Goal: Navigation & Orientation: Find specific page/section

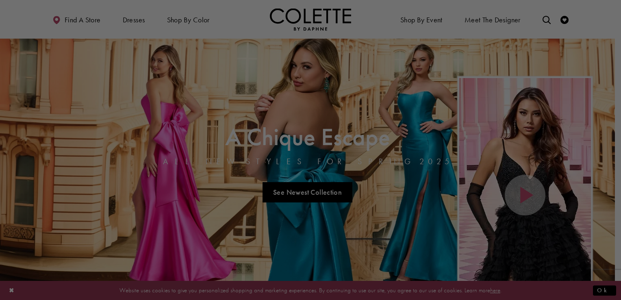
click at [614, 295] on div at bounding box center [313, 151] width 627 height 303
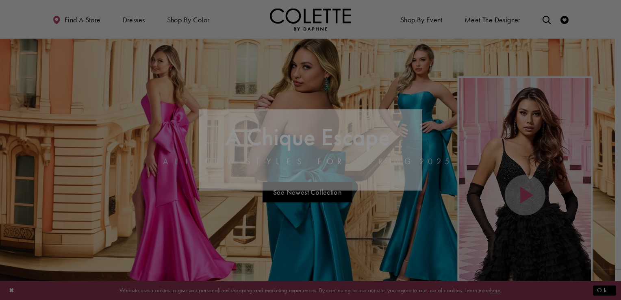
click at [614, 295] on div at bounding box center [313, 151] width 627 height 303
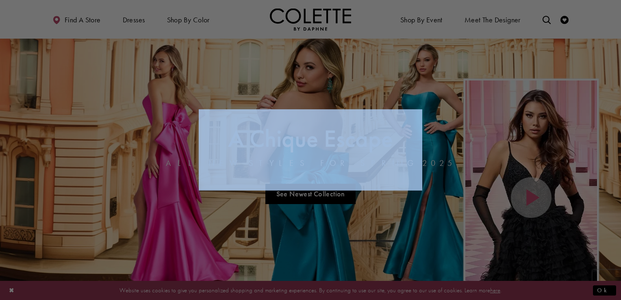
click at [614, 295] on div at bounding box center [313, 151] width 627 height 303
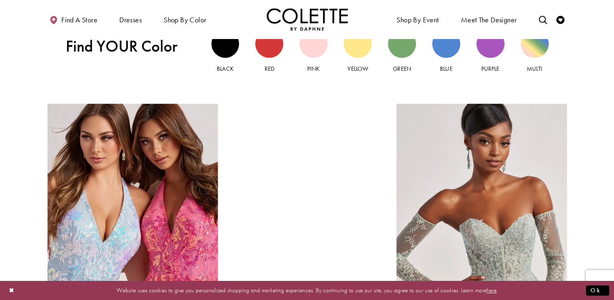
scroll to position [828, 0]
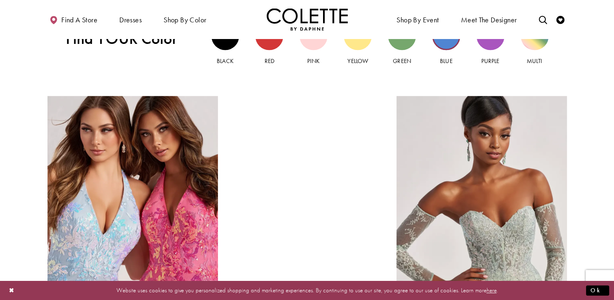
click at [447, 45] on div "Blue view" at bounding box center [447, 36] width 28 height 28
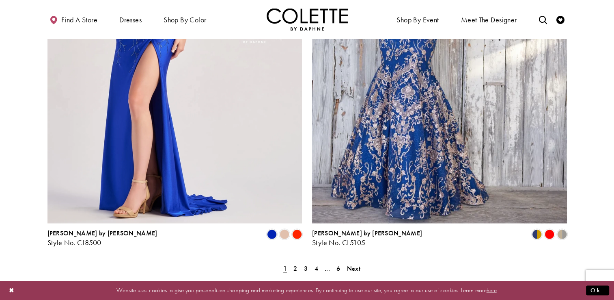
scroll to position [1457, 0]
click at [354, 263] on span "Next" at bounding box center [353, 267] width 13 height 9
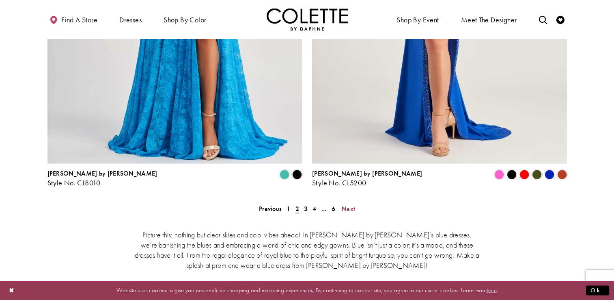
scroll to position [1576, 0]
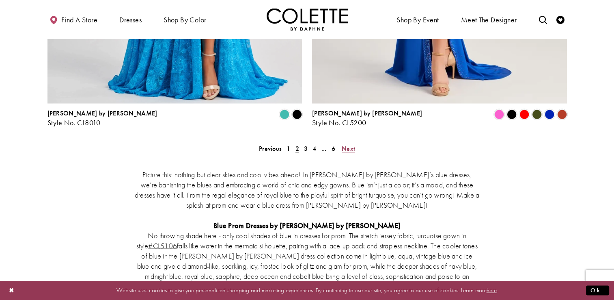
click at [346, 144] on span "Next" at bounding box center [348, 148] width 13 height 9
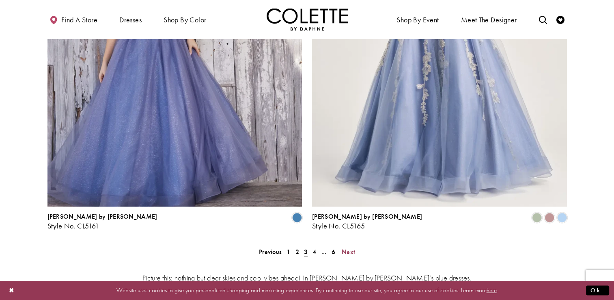
scroll to position [1506, 0]
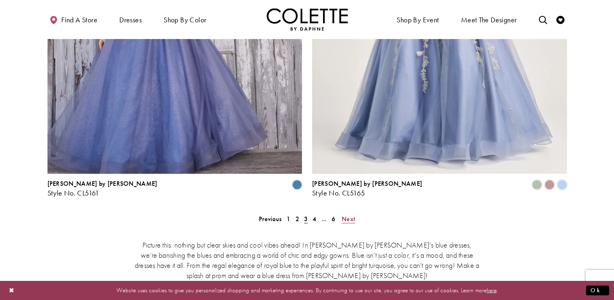
click at [346, 214] on span "Next" at bounding box center [348, 218] width 13 height 9
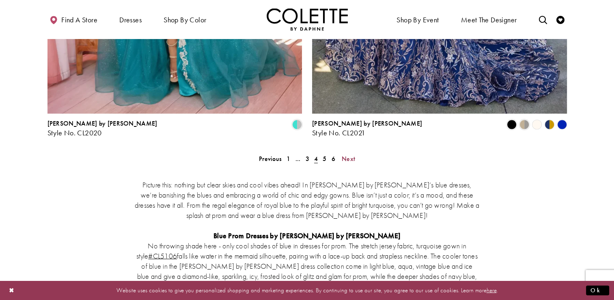
scroll to position [1571, 0]
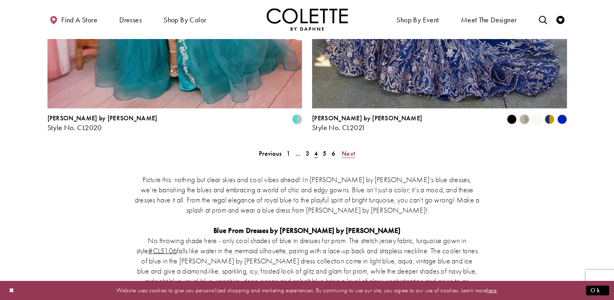
click at [342, 147] on link "Next" at bounding box center [349, 153] width 18 height 12
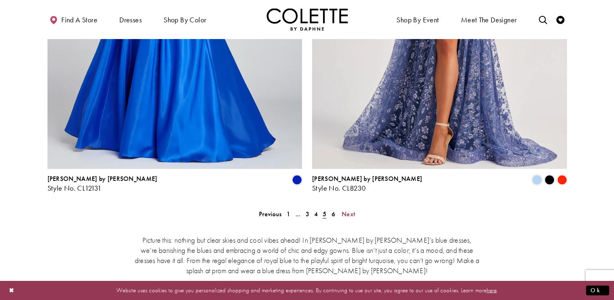
scroll to position [1555, 0]
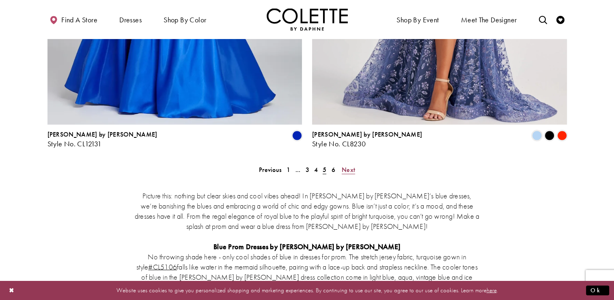
click at [347, 165] on span "Next" at bounding box center [348, 169] width 13 height 9
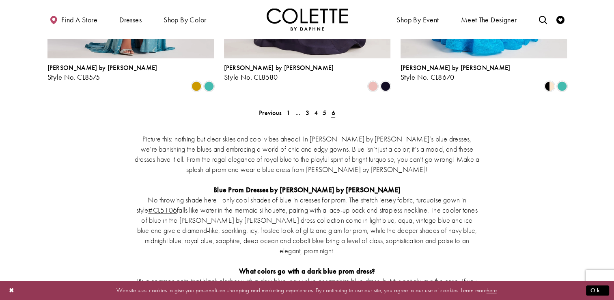
scroll to position [948, 0]
